Goal: Task Accomplishment & Management: Use online tool/utility

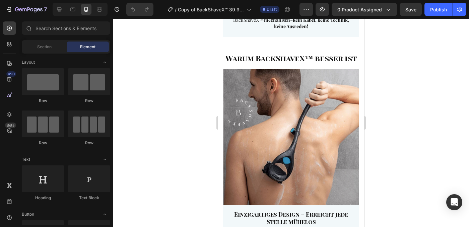
scroll to position [1300, 0]
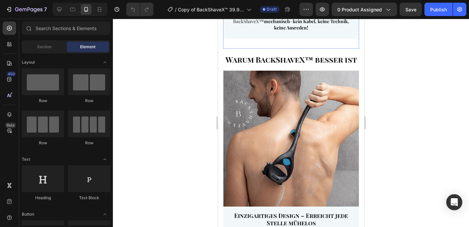
drag, startPoint x: 312, startPoint y: 183, endPoint x: 279, endPoint y: 147, distance: 48.6
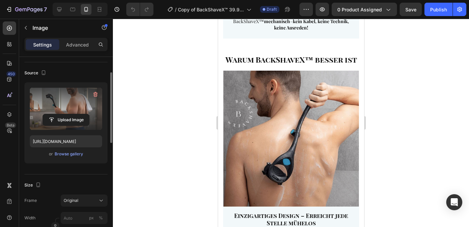
scroll to position [42, 0]
click at [79, 122] on input "file" at bounding box center [66, 119] width 46 height 11
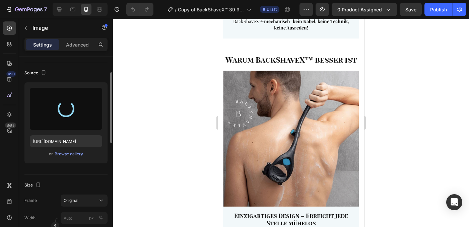
type input "[URL][DOMAIN_NAME]"
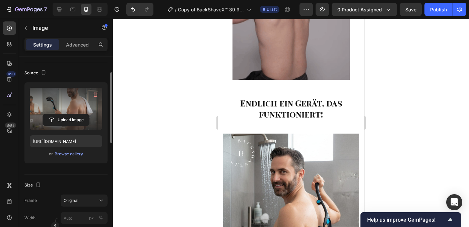
scroll to position [1119, 0]
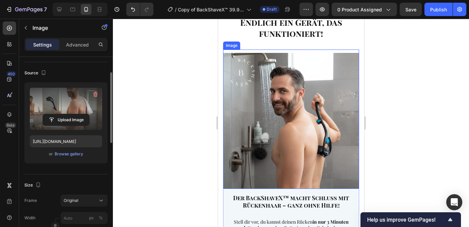
click at [280, 120] on img at bounding box center [291, 121] width 136 height 136
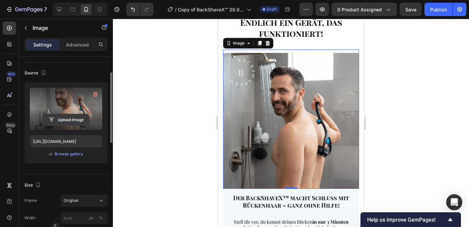
click at [70, 118] on input "file" at bounding box center [66, 119] width 46 height 11
type input "[URL][DOMAIN_NAME]"
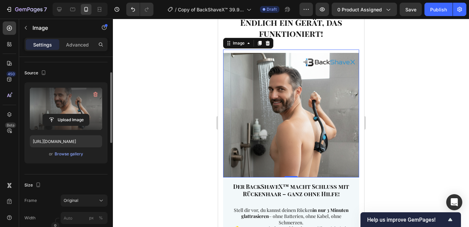
click at [396, 111] on div at bounding box center [291, 123] width 356 height 209
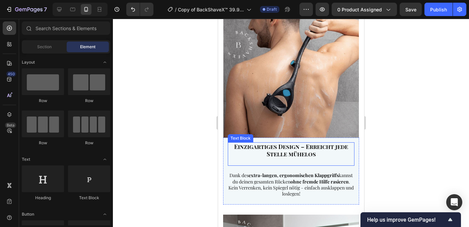
scroll to position [1619, 0]
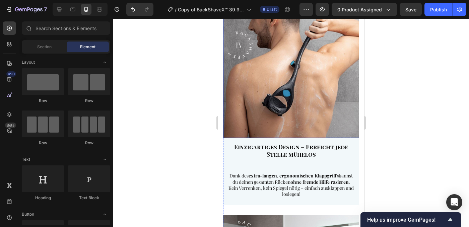
drag, startPoint x: 332, startPoint y: 82, endPoint x: 309, endPoint y: 91, distance: 24.5
click at [333, 82] on img at bounding box center [291, 70] width 136 height 136
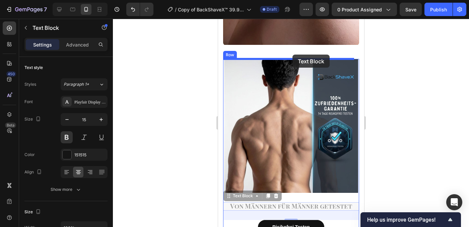
scroll to position [523, 0]
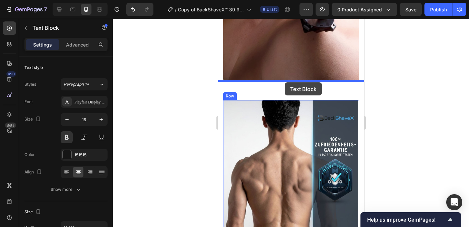
drag, startPoint x: 299, startPoint y: 163, endPoint x: 285, endPoint y: 82, distance: 82.1
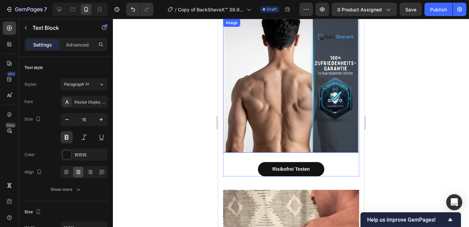
scroll to position [551, 0]
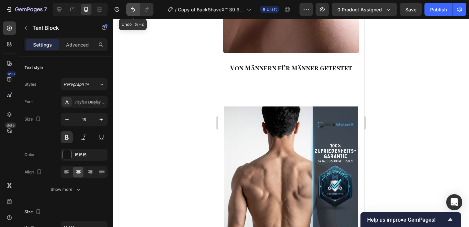
click at [133, 13] on button "Undo/Redo" at bounding box center [132, 9] width 13 height 13
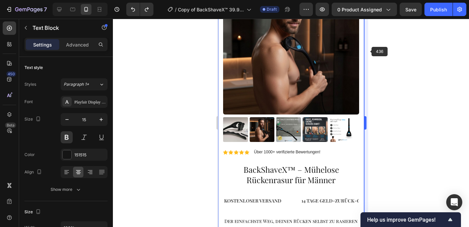
scroll to position [16, 0]
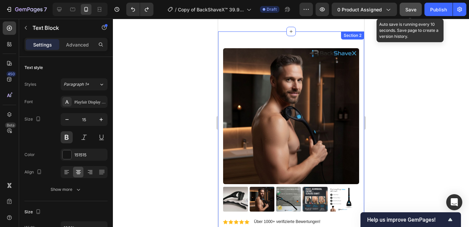
click at [401, 13] on button "Save" at bounding box center [411, 9] width 22 height 13
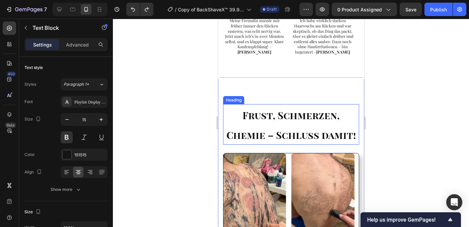
scroll to position [561, 0]
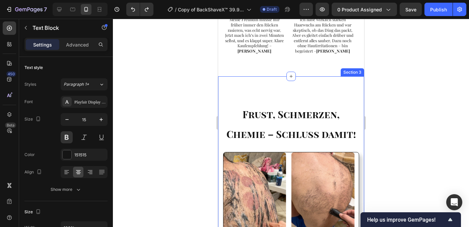
click at [260, 76] on div "Frust, Schmerzen, Chemie – Schluss damit! Heading Image Dein Freund = dein Rasi…" at bounding box center [291, 212] width 146 height 273
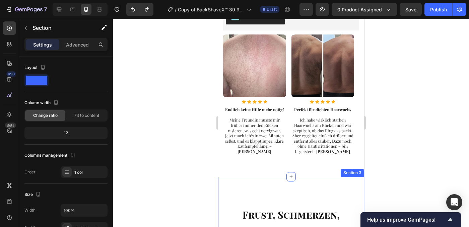
scroll to position [525, 0]
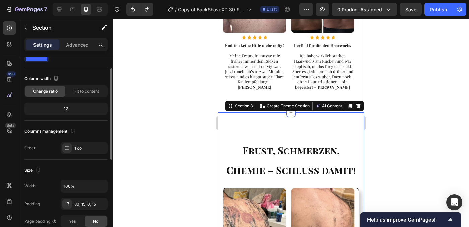
scroll to position [0, 0]
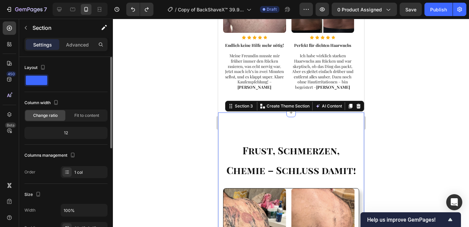
click at [72, 51] on div "Settings Advanced" at bounding box center [65, 44] width 83 height 13
click at [72, 50] on div "Settings Advanced" at bounding box center [65, 44] width 83 height 13
click at [73, 48] on p "Advanced" at bounding box center [77, 44] width 23 height 7
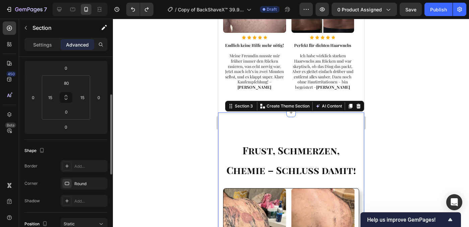
scroll to position [74, 0]
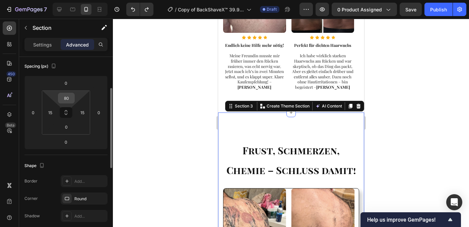
click at [68, 100] on input "80" at bounding box center [66, 98] width 13 height 10
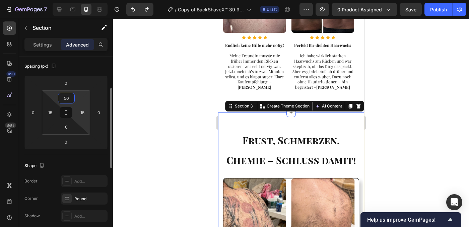
type input "5"
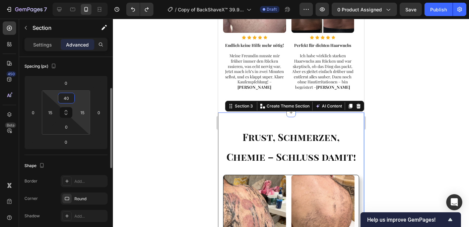
type input "4"
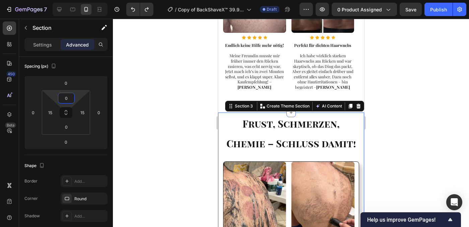
click at [380, 111] on div at bounding box center [291, 123] width 356 height 209
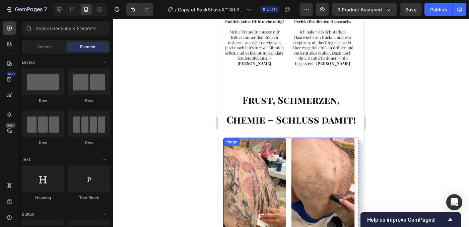
scroll to position [549, 0]
click at [376, 131] on div at bounding box center [291, 123] width 356 height 209
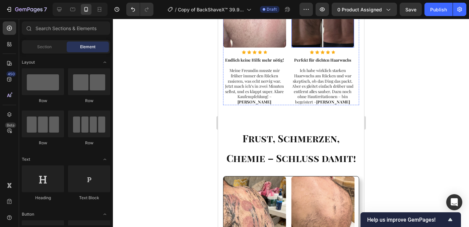
scroll to position [513, 0]
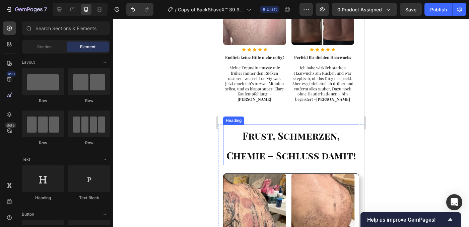
click at [319, 125] on h2 "Frust, Schmerzen, Chemie – Schluss damit!" at bounding box center [291, 145] width 136 height 41
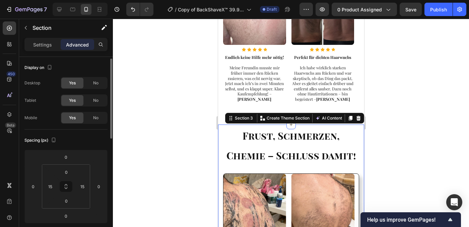
scroll to position [12, 0]
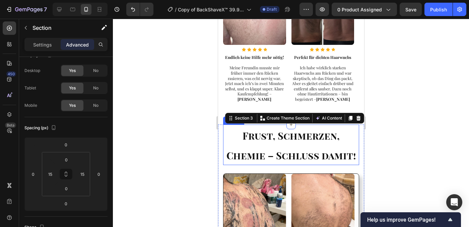
click at [263, 125] on h2 "Frust, Schmerzen, Chemie – Schluss damit!" at bounding box center [291, 145] width 136 height 41
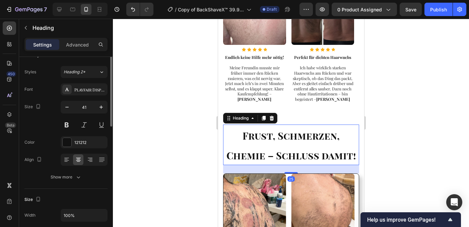
scroll to position [0, 0]
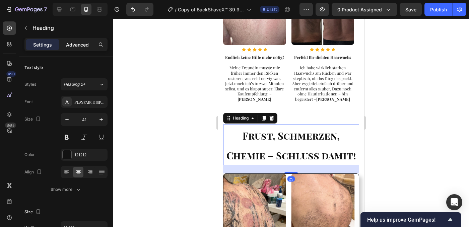
click at [77, 47] on p "Advanced" at bounding box center [77, 44] width 23 height 7
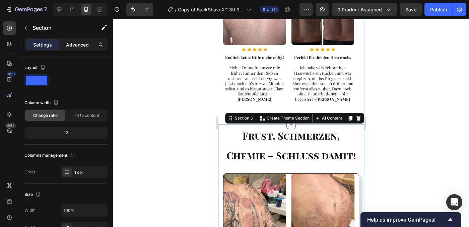
click at [83, 45] on p "Advanced" at bounding box center [77, 44] width 23 height 7
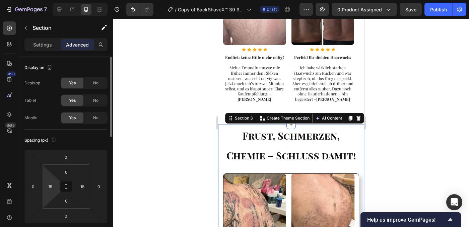
scroll to position [48, 0]
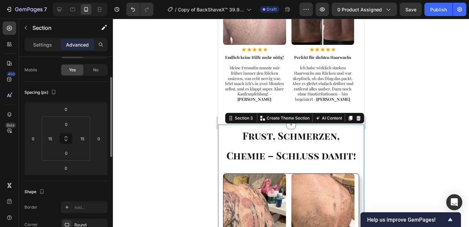
click at [418, 139] on div at bounding box center [291, 123] width 356 height 209
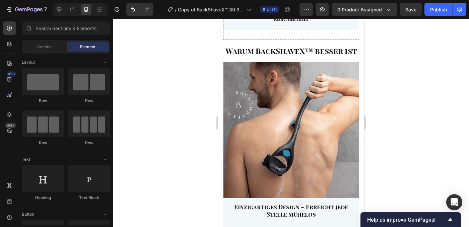
scroll to position [2099, 0]
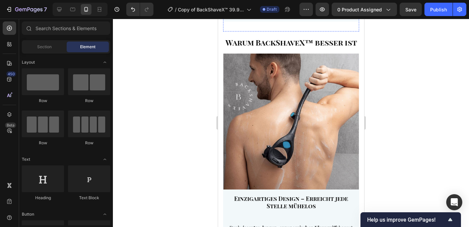
click at [254, 110] on img at bounding box center [291, 122] width 136 height 136
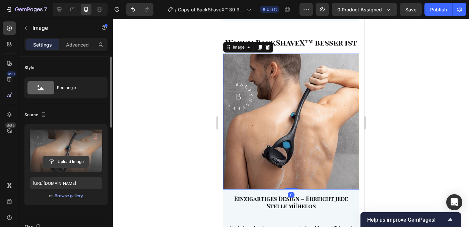
click at [71, 164] on input "file" at bounding box center [66, 161] width 46 height 11
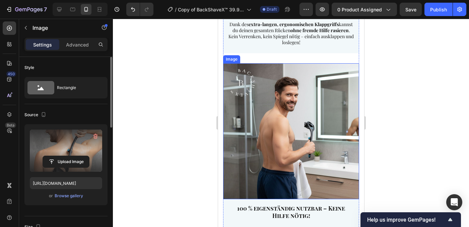
scroll to position [2304, 0]
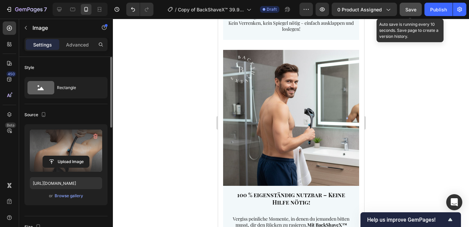
click at [406, 8] on span "Save" at bounding box center [411, 10] width 11 height 6
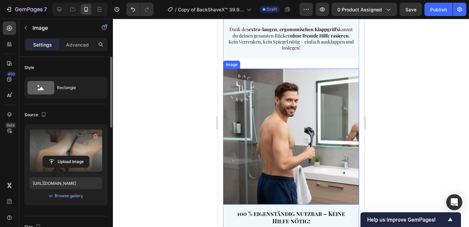
scroll to position [2285, 0]
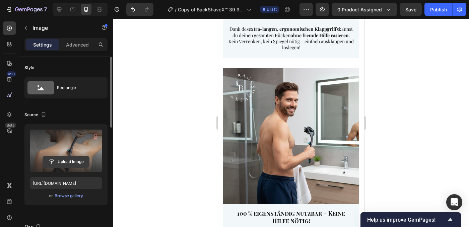
click at [72, 162] on input "file" at bounding box center [66, 161] width 46 height 11
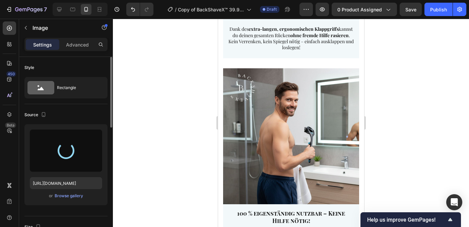
type input "[URL][DOMAIN_NAME]"
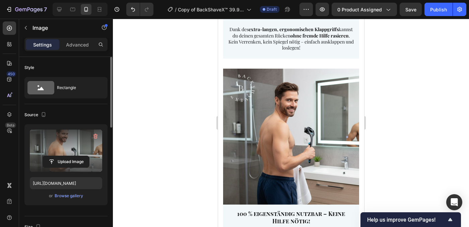
scroll to position [2285, 0]
click at [244, 145] on img at bounding box center [291, 136] width 136 height 136
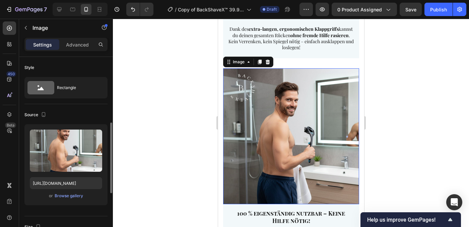
scroll to position [48, 0]
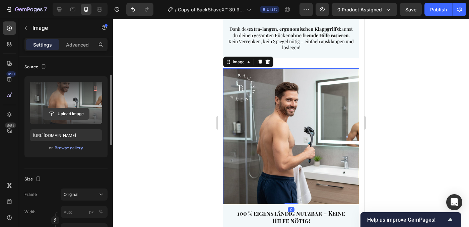
click at [76, 116] on input "file" at bounding box center [66, 113] width 46 height 11
type input "[URL][DOMAIN_NAME]"
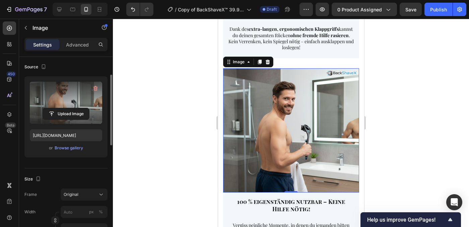
click at [462, 158] on div at bounding box center [291, 123] width 356 height 209
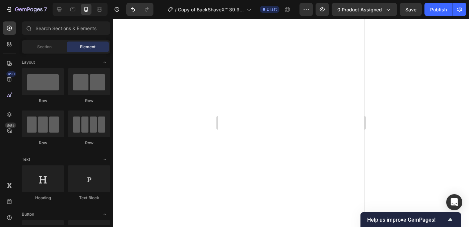
scroll to position [1880, 0]
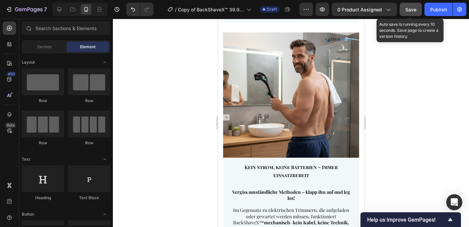
click at [411, 12] on div "Save" at bounding box center [411, 9] width 11 height 7
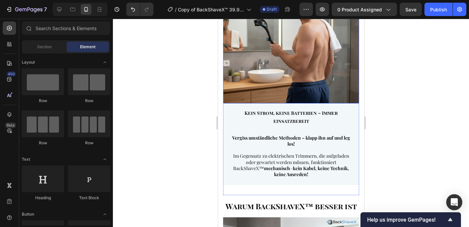
scroll to position [1847, 0]
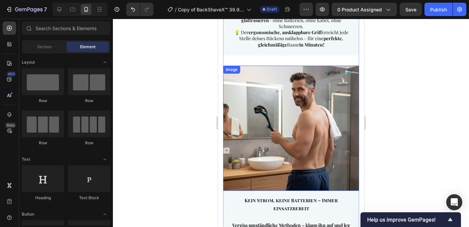
click at [273, 103] on img at bounding box center [291, 129] width 136 height 126
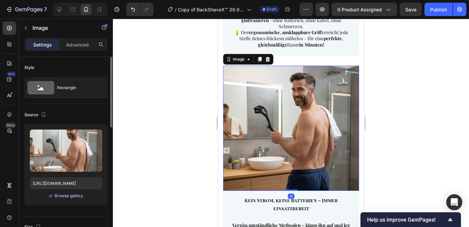
click at [77, 197] on div "Browse gallery" at bounding box center [69, 196] width 28 height 6
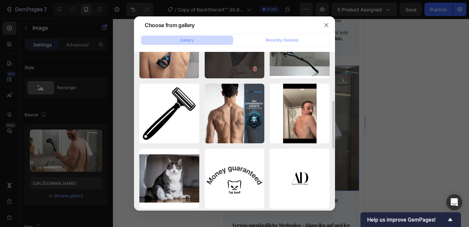
scroll to position [98, 0]
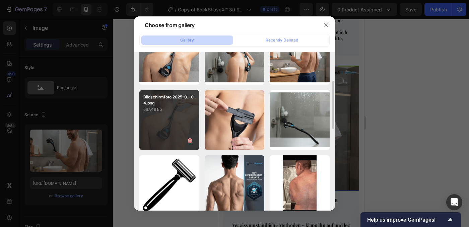
click at [185, 125] on div "Bildschirmfoto 2025-0...04.png 567.49 kb" at bounding box center [169, 120] width 60 height 60
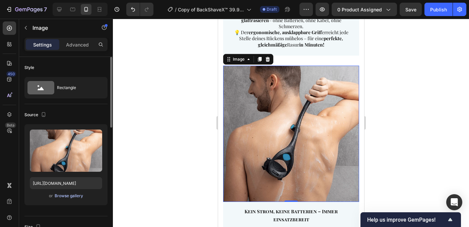
click at [68, 196] on div "Browse gallery" at bounding box center [69, 196] width 28 height 6
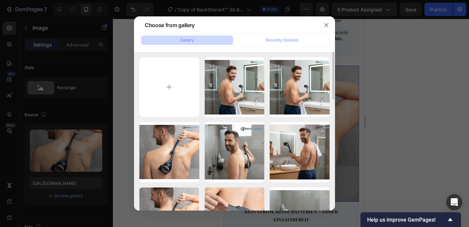
scroll to position [5, 0]
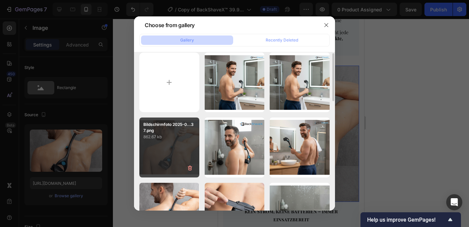
click at [179, 139] on p "862.67 kb" at bounding box center [169, 137] width 52 height 7
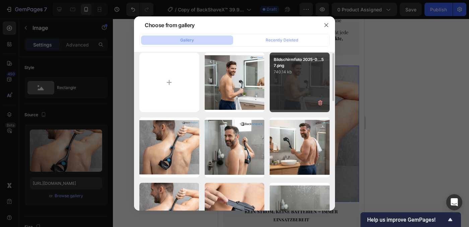
type input "[URL][DOMAIN_NAME]"
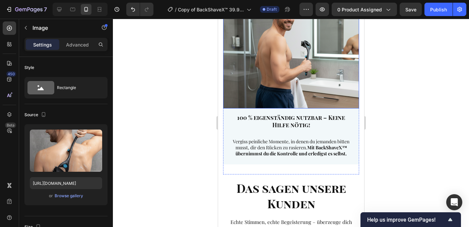
scroll to position [2522, 0]
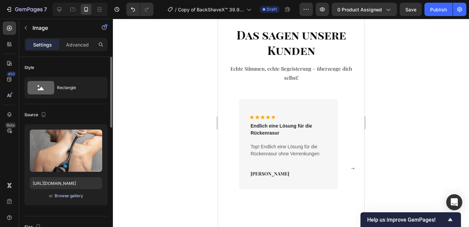
click at [72, 195] on div "Browse gallery" at bounding box center [69, 196] width 28 height 6
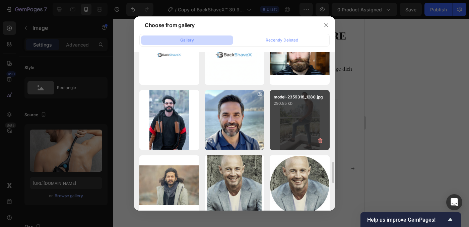
scroll to position [817, 0]
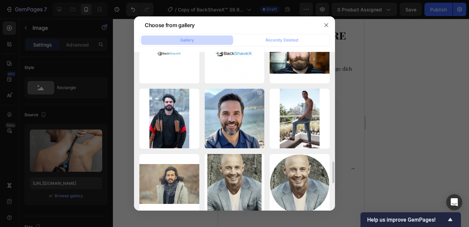
click at [384, 113] on div at bounding box center [234, 113] width 469 height 227
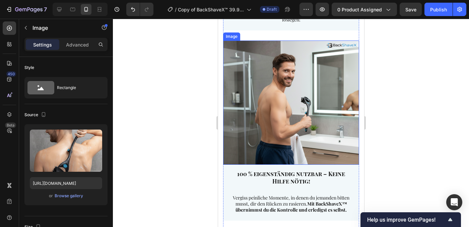
scroll to position [2327, 0]
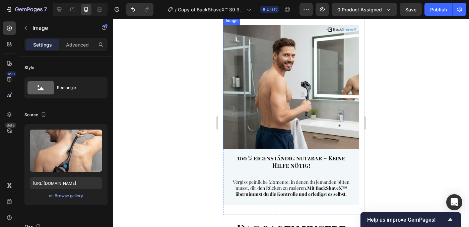
click at [331, 117] on img at bounding box center [291, 87] width 136 height 124
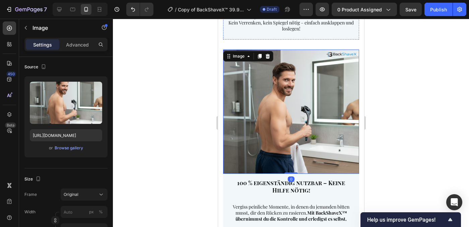
scroll to position [2176, 0]
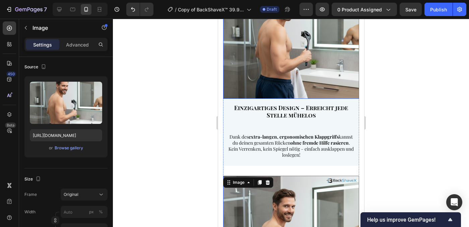
click at [307, 89] on img at bounding box center [291, 37] width 136 height 124
click at [334, 84] on img at bounding box center [291, 37] width 136 height 124
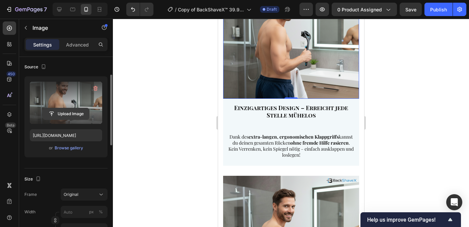
click at [68, 116] on input "file" at bounding box center [66, 113] width 46 height 11
click at [81, 114] on input "file" at bounding box center [66, 113] width 46 height 11
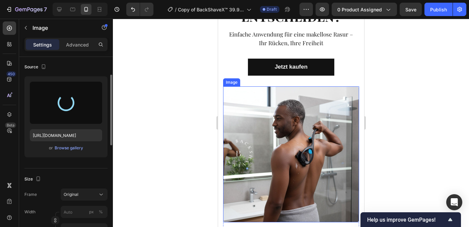
scroll to position [2982, 0]
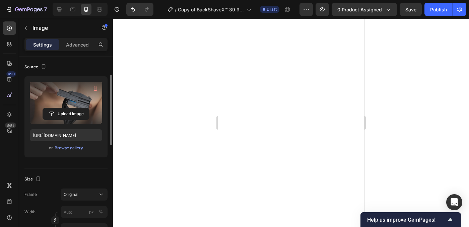
type input "[URL][DOMAIN_NAME]"
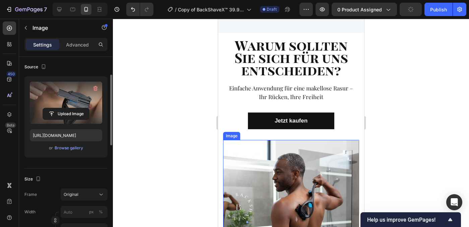
scroll to position [2986, 0]
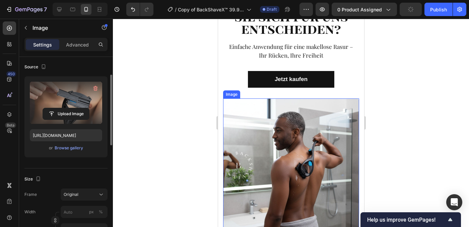
click at [262, 142] on img at bounding box center [291, 167] width 136 height 136
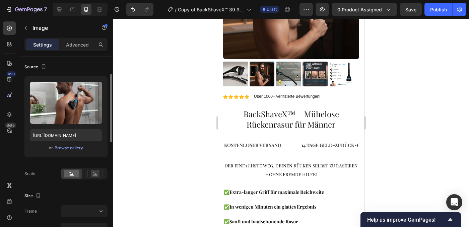
scroll to position [63, 0]
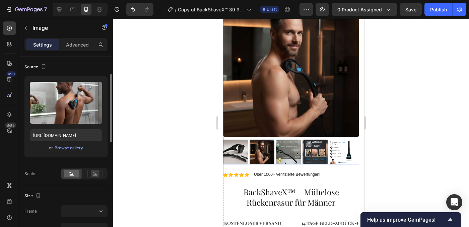
click at [318, 145] on img at bounding box center [315, 152] width 25 height 25
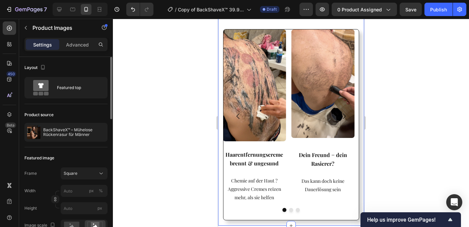
scroll to position [650, 0]
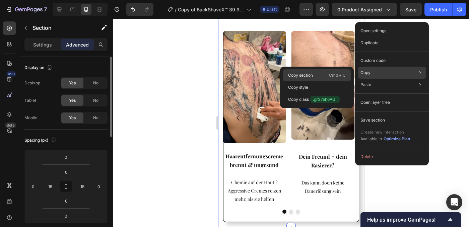
click at [333, 76] on p "Cmd + C" at bounding box center [337, 75] width 17 height 7
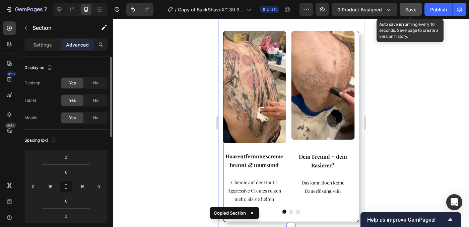
click at [404, 13] on button "Save" at bounding box center [411, 9] width 22 height 13
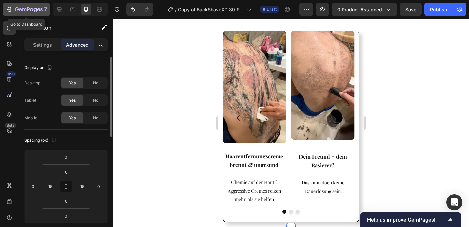
click at [38, 11] on icon "button" at bounding box center [28, 10] width 27 height 6
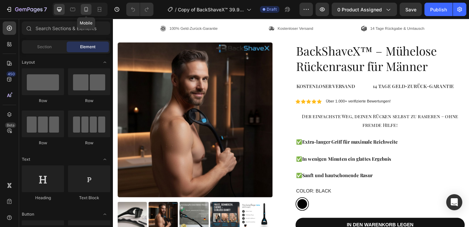
click at [89, 11] on icon at bounding box center [86, 9] width 7 height 7
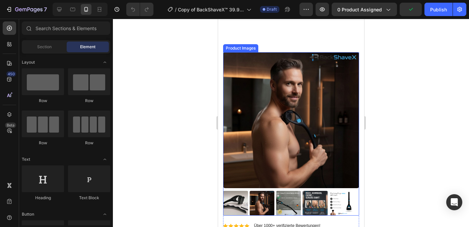
scroll to position [85, 0]
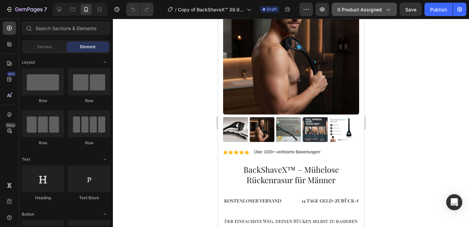
click at [364, 12] on span "0 product assigned" at bounding box center [360, 9] width 45 height 7
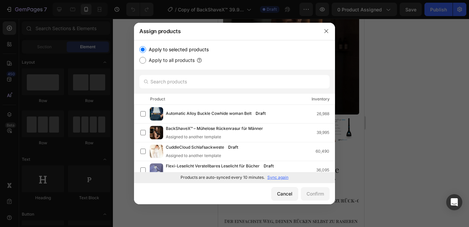
click at [367, 121] on div at bounding box center [234, 113] width 469 height 227
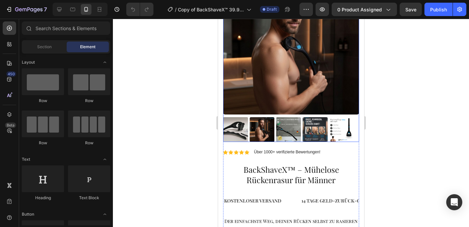
click at [279, 91] on img at bounding box center [291, 47] width 136 height 136
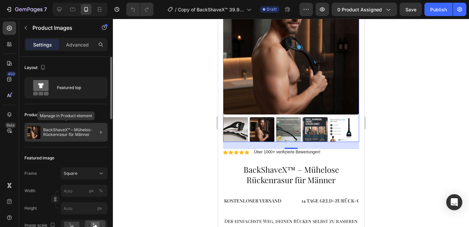
click at [74, 134] on p "BackShaveX™ – Mühelose Rückenrasur für Männer" at bounding box center [74, 132] width 62 height 9
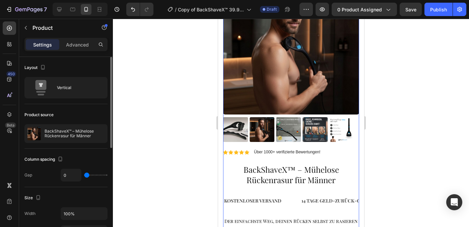
click at [74, 134] on p "BackShaveX™ – Mühelose Rückenrasur für Männer" at bounding box center [75, 133] width 60 height 9
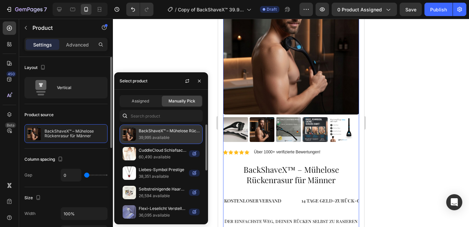
click at [143, 136] on p "39,995 available" at bounding box center [169, 137] width 61 height 7
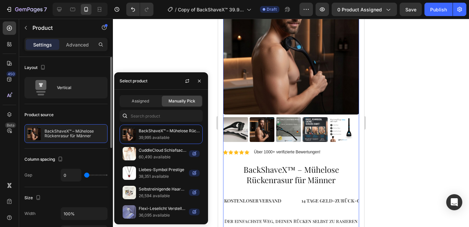
click at [433, 110] on div at bounding box center [291, 123] width 356 height 209
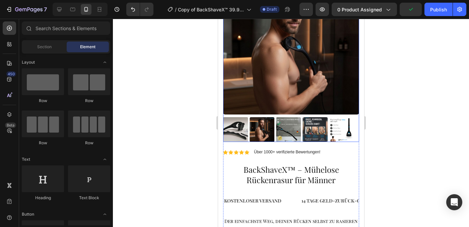
click at [256, 108] on img at bounding box center [291, 47] width 136 height 136
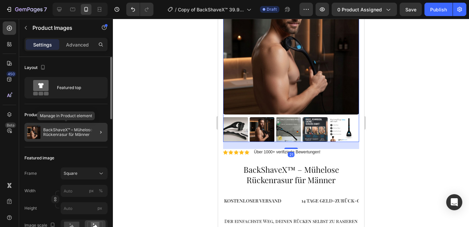
click at [61, 127] on div "BackShaveX™ – Mühelose Rückenrasur für Männer" at bounding box center [65, 132] width 83 height 19
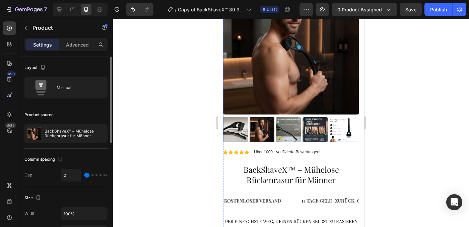
click at [349, 90] on img at bounding box center [291, 47] width 136 height 136
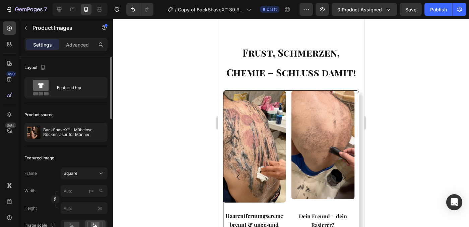
scroll to position [711, 0]
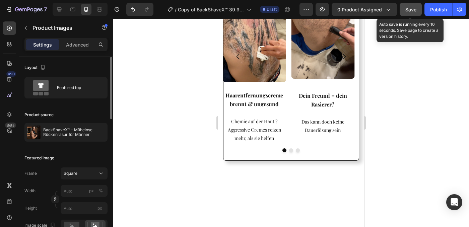
click at [410, 14] on button "Save" at bounding box center [411, 9] width 22 height 13
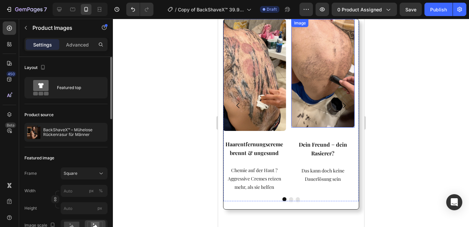
scroll to position [664, 0]
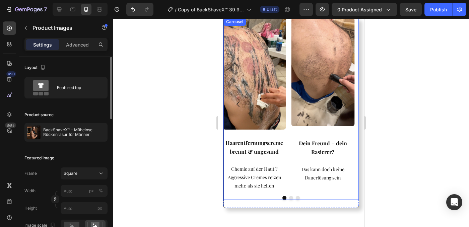
click at [289, 198] on button "Dot" at bounding box center [291, 198] width 4 height 4
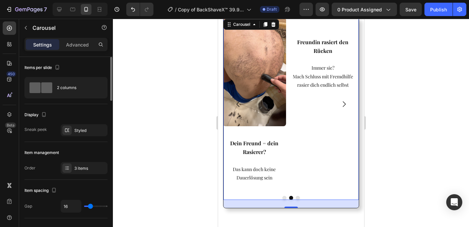
click at [296, 199] on button "Dot" at bounding box center [298, 198] width 4 height 4
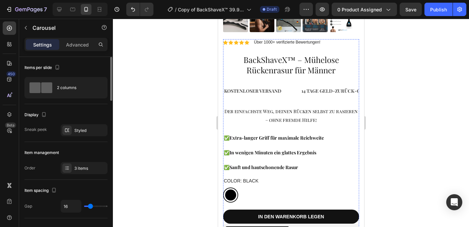
scroll to position [119, 0]
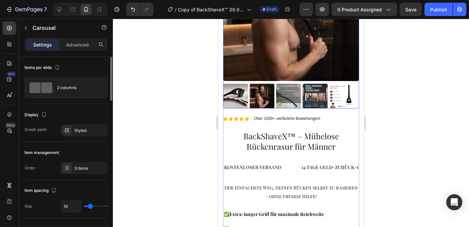
click at [311, 96] on img at bounding box center [315, 96] width 25 height 25
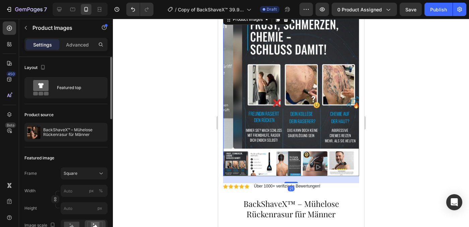
scroll to position [14, 0]
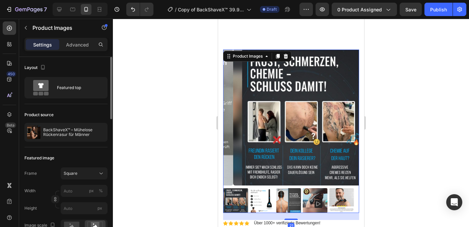
click at [412, 103] on div at bounding box center [291, 123] width 356 height 209
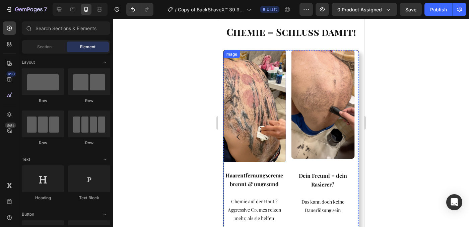
scroll to position [573, 0]
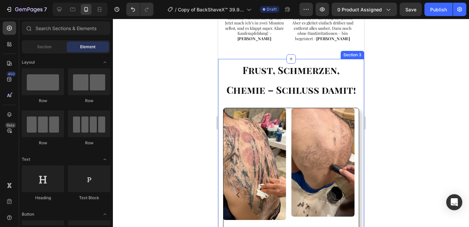
click at [357, 73] on div "Frust, Schmerzen, Chemie – Schluss damit! Heading Image Dein Freund = dein Rasi…" at bounding box center [291, 182] width 146 height 246
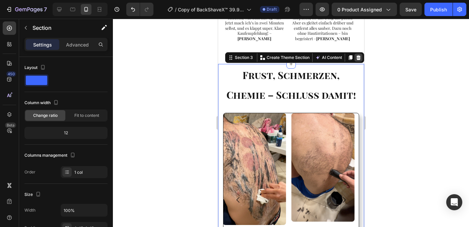
click at [356, 55] on icon at bounding box center [358, 57] width 5 height 5
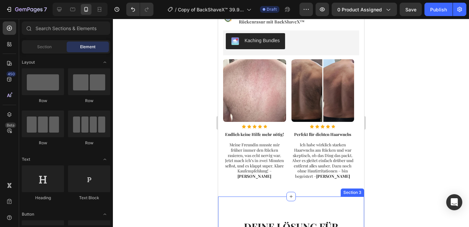
scroll to position [502, 0]
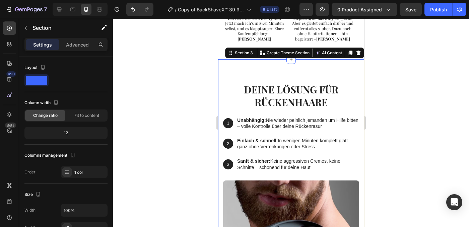
scroll to position [499, 0]
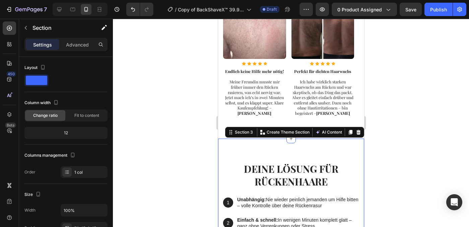
click at [75, 49] on div "Advanced" at bounding box center [78, 44] width 34 height 11
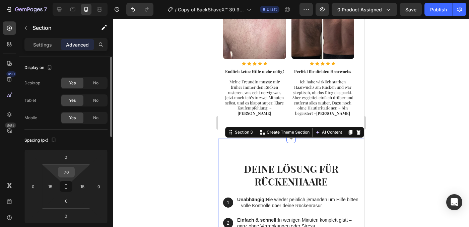
click at [65, 176] on input "70" at bounding box center [66, 172] width 13 height 10
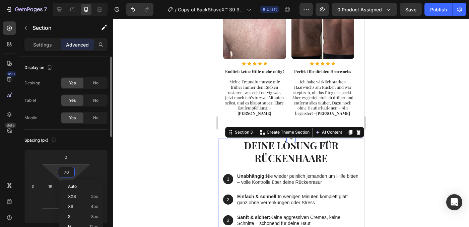
type input "0"
click at [395, 138] on div at bounding box center [291, 123] width 356 height 209
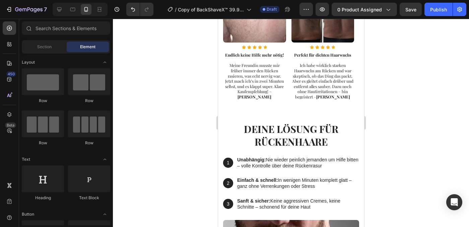
click at [389, 135] on div at bounding box center [291, 123] width 356 height 209
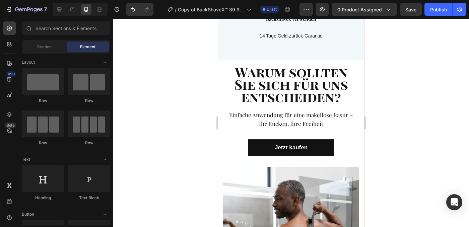
scroll to position [2674, 0]
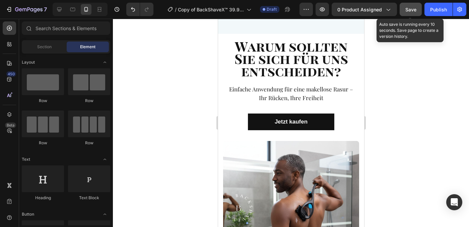
click at [409, 11] on span "Save" at bounding box center [411, 10] width 11 height 6
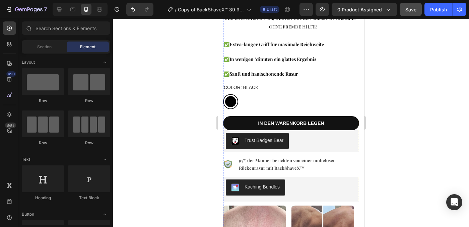
scroll to position [297, 0]
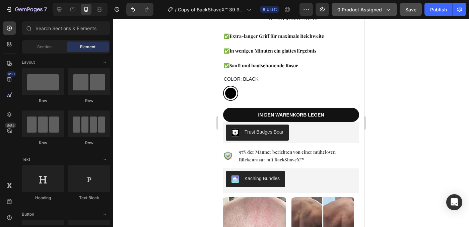
click at [373, 11] on span "0 product assigned" at bounding box center [360, 9] width 45 height 7
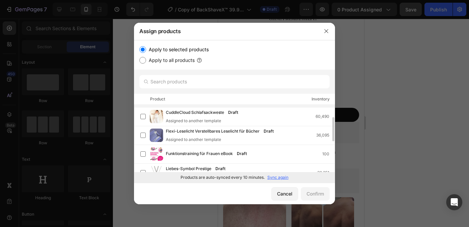
scroll to position [0, 0]
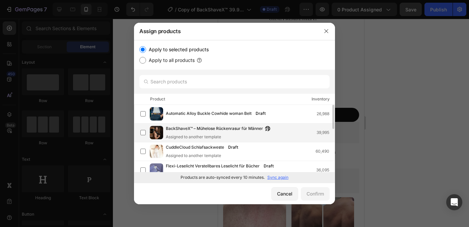
click at [206, 133] on div "BackShaveX™ – Mühelose Rückenrasur für Männer Assigned to another template" at bounding box center [220, 132] width 108 height 15
click at [317, 195] on div "Confirm" at bounding box center [315, 193] width 17 height 7
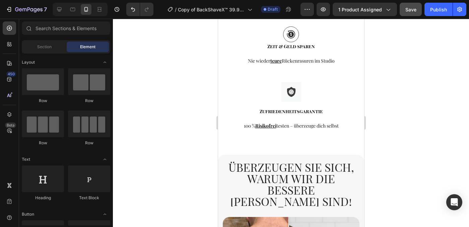
scroll to position [2789, 0]
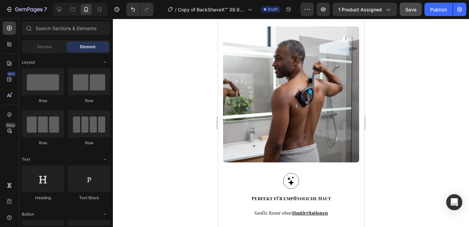
click at [435, 11] on div "Publish" at bounding box center [438, 9] width 17 height 7
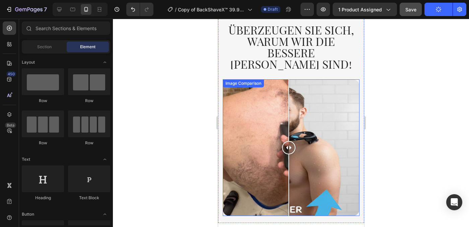
scroll to position [3110, 0]
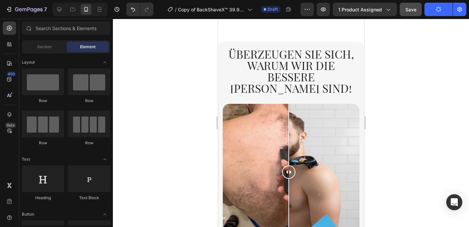
click at [448, 86] on div at bounding box center [291, 123] width 356 height 209
